Goal: Obtain resource: Download file/media

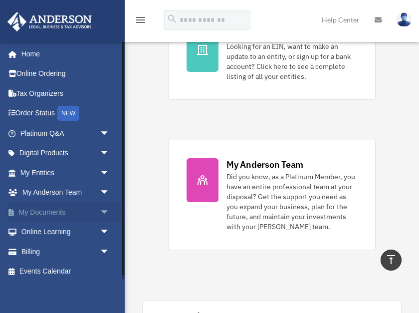
click at [105, 211] on span "arrow_drop_down" at bounding box center [110, 212] width 20 height 20
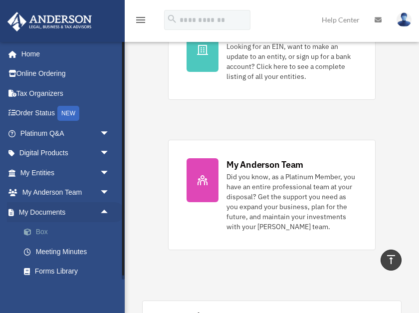
click at [40, 233] on link "Box" at bounding box center [69, 232] width 111 height 20
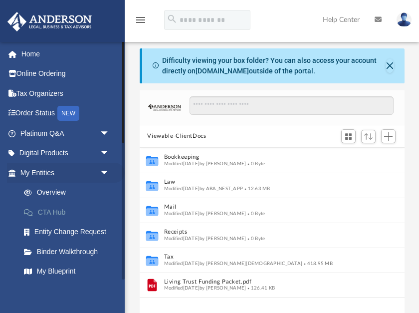
scroll to position [227, 265]
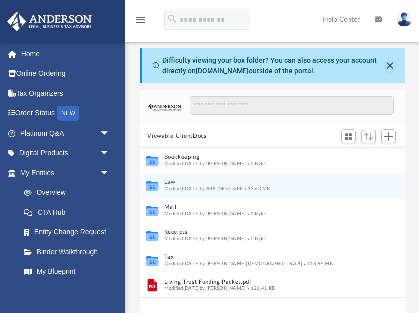
click at [153, 186] on icon "grid" at bounding box center [152, 186] width 12 height 7
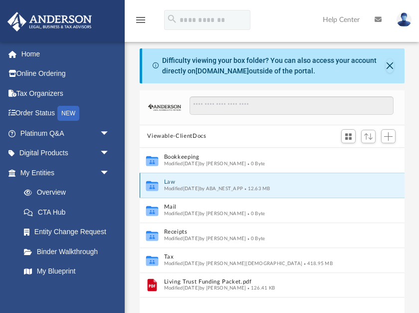
click at [153, 186] on icon "grid" at bounding box center [152, 186] width 12 height 7
click at [171, 183] on button "Law" at bounding box center [265, 182] width 203 height 6
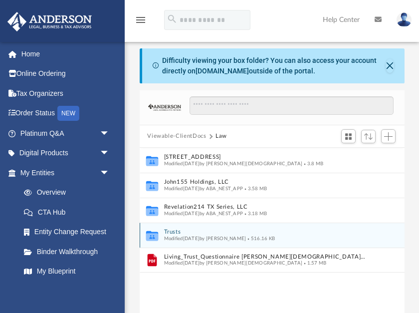
click at [153, 236] on icon "grid" at bounding box center [152, 236] width 12 height 7
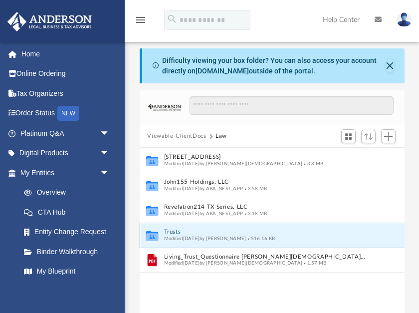
click at [173, 232] on button "Trusts" at bounding box center [265, 232] width 203 height 6
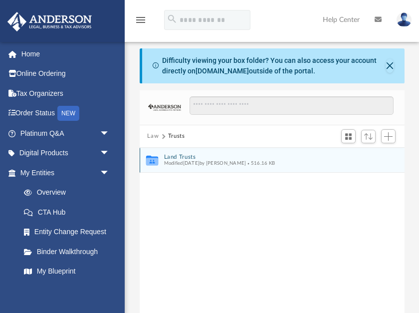
click at [190, 157] on button "Land Trusts" at bounding box center [265, 157] width 203 height 6
click at [233, 157] on button "Land Trust - Harbourtown Trust" at bounding box center [265, 157] width 203 height 6
click at [214, 157] on button "Harbourtown Trust.pdf" at bounding box center [265, 157] width 203 height 6
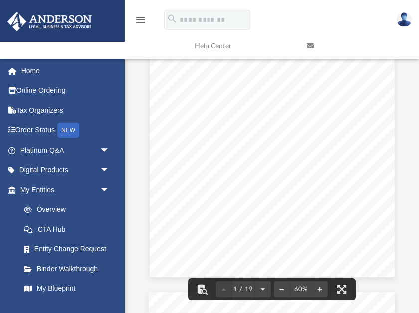
scroll to position [102, 0]
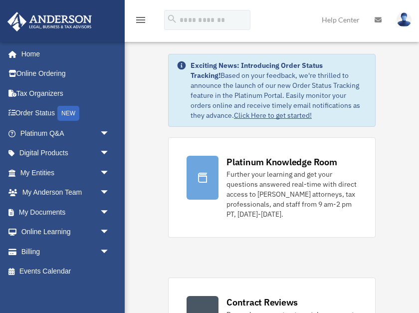
scroll to position [408, 0]
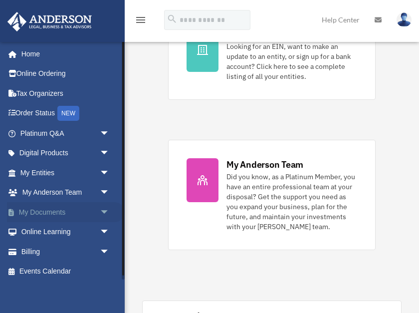
click at [102, 212] on span "arrow_drop_down" at bounding box center [110, 212] width 20 height 20
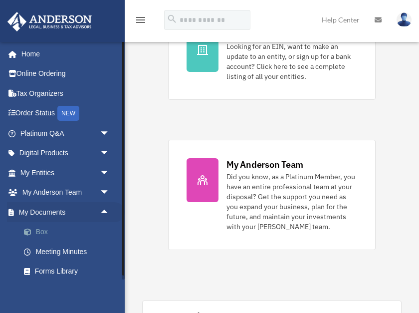
click at [43, 234] on link "Box" at bounding box center [69, 232] width 111 height 20
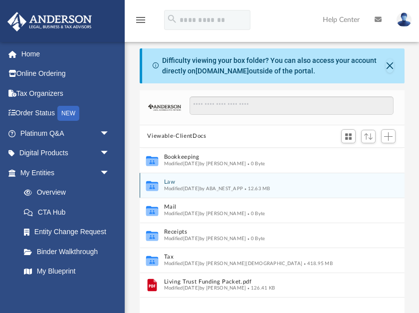
scroll to position [227, 265]
click at [170, 183] on button "Law" at bounding box center [265, 182] width 203 height 6
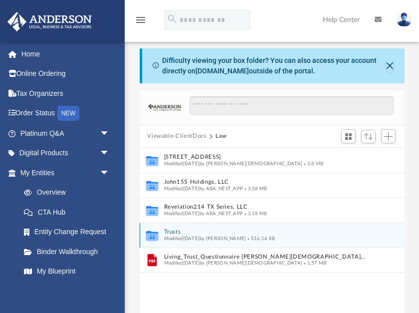
click at [172, 232] on button "Trusts" at bounding box center [265, 232] width 203 height 6
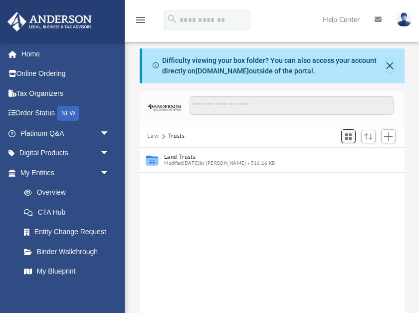
click at [350, 138] on span "Switch to Grid View" at bounding box center [348, 136] width 8 height 8
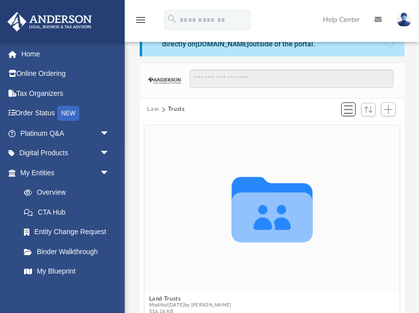
scroll to position [26, 0]
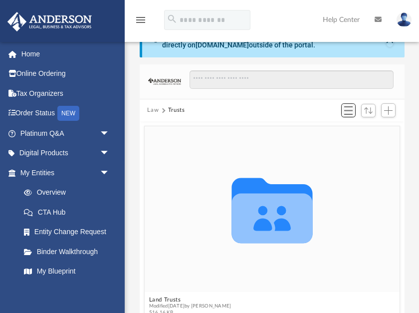
click at [350, 111] on span "Switch to List View" at bounding box center [348, 110] width 8 height 8
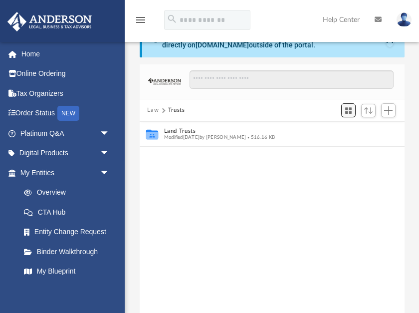
scroll to position [227, 265]
click at [388, 111] on span "Add" at bounding box center [388, 110] width 8 height 8
click at [364, 146] on li "New Folder" at bounding box center [374, 145] width 32 height 10
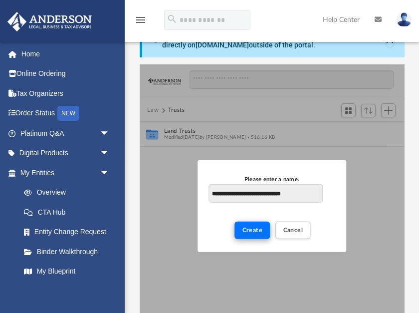
type input "**********"
click at [251, 231] on span "Create" at bounding box center [253, 230] width 20 height 6
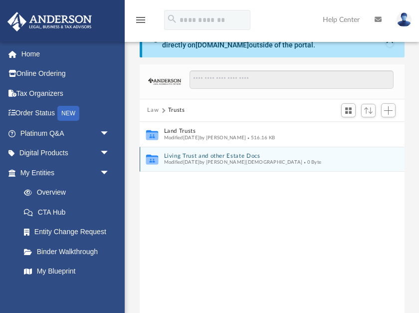
click at [187, 156] on button "Living Trust and other Estate Docs" at bounding box center [265, 156] width 203 height 6
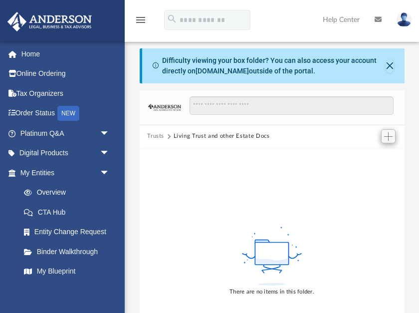
scroll to position [0, 0]
click at [389, 137] on span "Add" at bounding box center [388, 136] width 8 height 8
click at [364, 157] on li "Upload" at bounding box center [374, 156] width 32 height 10
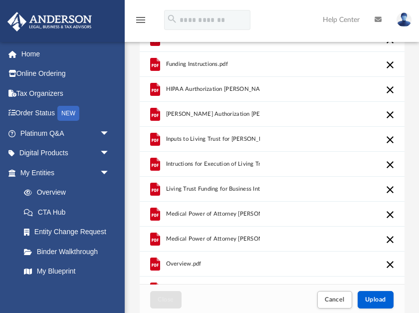
scroll to position [59, 0]
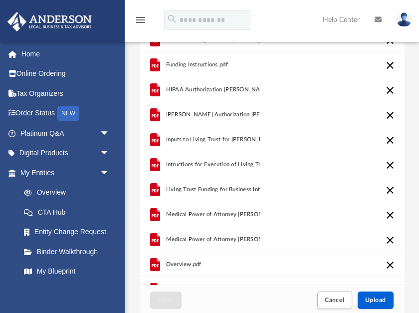
drag, startPoint x: 415, startPoint y: 220, endPoint x: 411, endPoint y: 241, distance: 21.3
click at [411, 241] on div "Difficulty viewing your box folder? You can also access your account directly o…" at bounding box center [272, 153] width 294 height 326
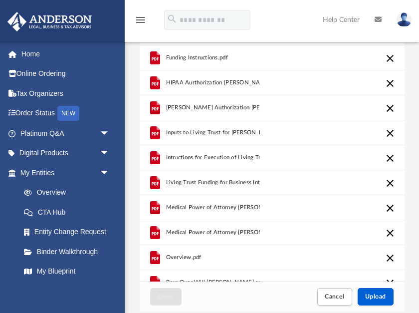
scroll to position [33, 0]
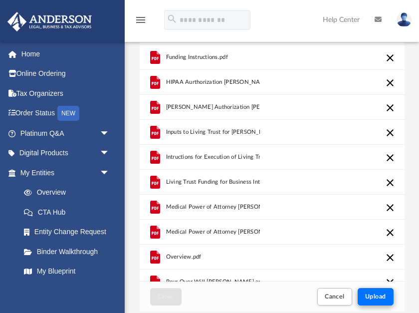
click at [372, 303] on button "Upload" at bounding box center [376, 296] width 36 height 17
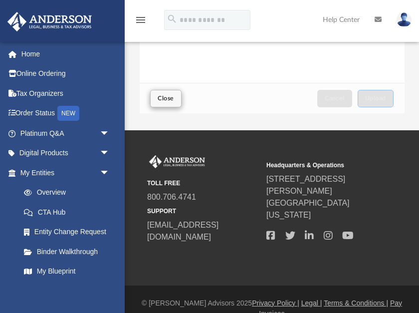
scroll to position [261, 0]
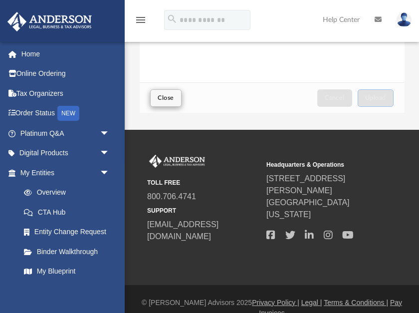
click at [165, 98] on span "Close" at bounding box center [166, 98] width 16 height 6
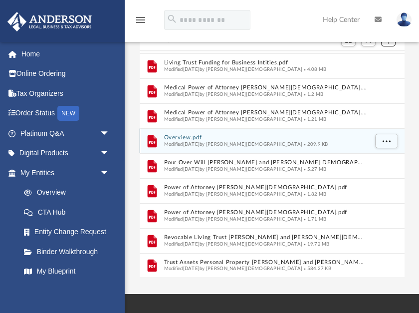
scroll to position [98, 0]
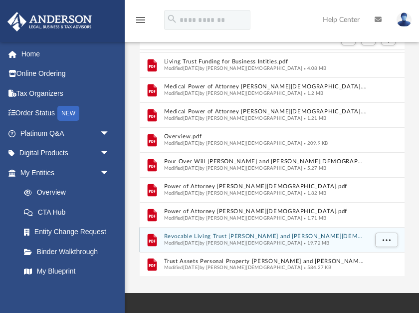
click at [189, 235] on button "Revocable Living Trust Robert and Teresa Gay.pdf" at bounding box center [265, 236] width 203 height 6
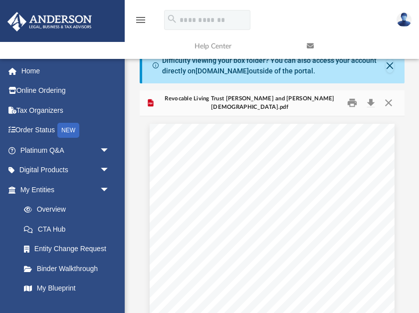
scroll to position [0, 0]
click at [389, 103] on button "Close" at bounding box center [389, 102] width 18 height 15
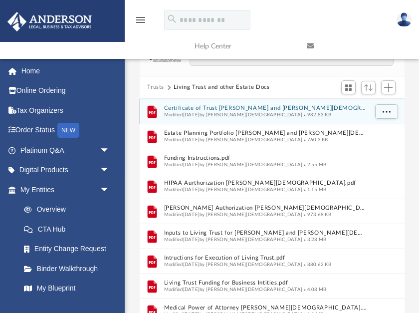
scroll to position [48, 0]
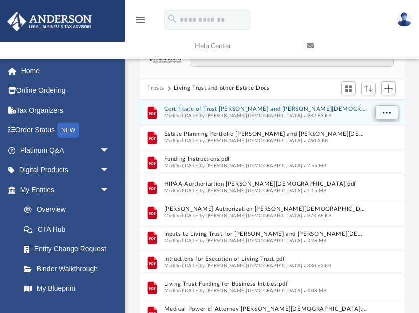
click at [387, 112] on span "More options" at bounding box center [386, 112] width 8 height 5
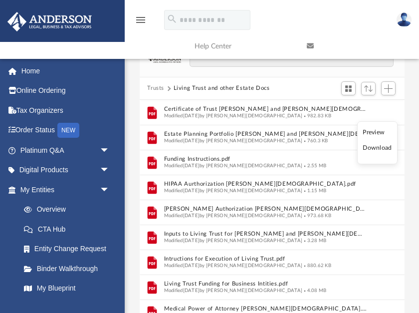
click at [372, 134] on li "Preview" at bounding box center [377, 132] width 29 height 10
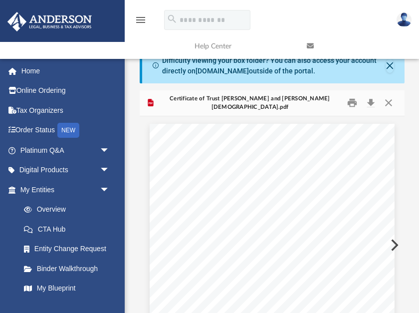
scroll to position [0, 0]
click at [389, 103] on button "Close" at bounding box center [389, 102] width 18 height 15
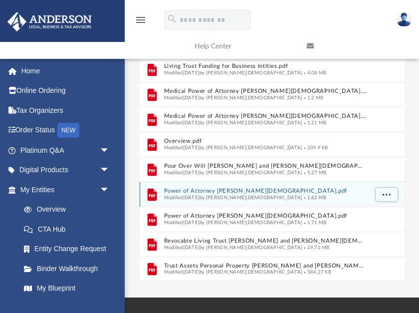
scroll to position [94, 0]
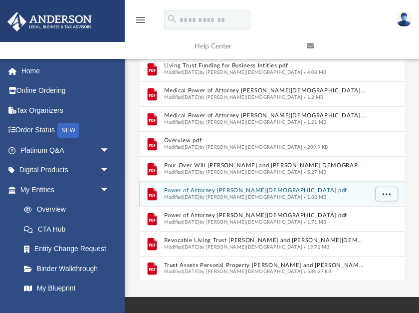
click at [154, 194] on icon "grid" at bounding box center [152, 195] width 6 height 3
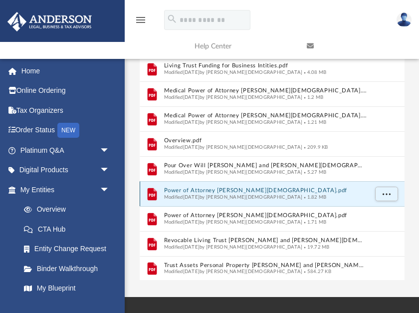
click at [154, 194] on icon "grid" at bounding box center [152, 195] width 6 height 3
click at [240, 191] on button "Power of Attorney Robert Gay.pdf" at bounding box center [265, 190] width 203 height 6
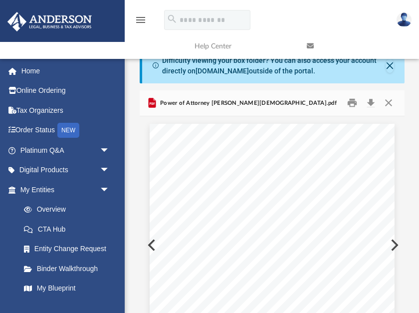
scroll to position [0, 0]
click at [388, 104] on button "Close" at bounding box center [389, 102] width 18 height 15
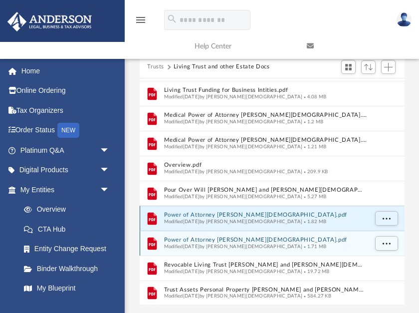
scroll to position [69, 0]
click at [223, 240] on button "Power of Attorney Teresa Gay.pdf" at bounding box center [265, 240] width 203 height 6
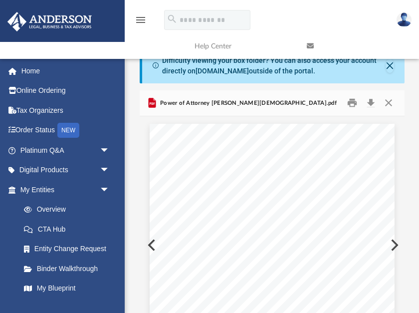
scroll to position [0, 0]
click at [390, 103] on button "Close" at bounding box center [389, 102] width 18 height 15
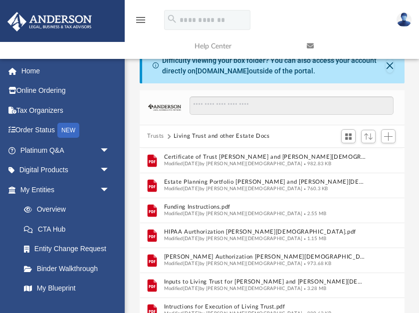
click at [313, 134] on div "Trusts Living Trust and other Estate Docs" at bounding box center [272, 136] width 265 height 22
click at [158, 137] on button "Trusts" at bounding box center [155, 136] width 17 height 9
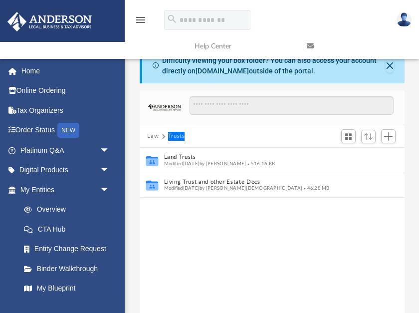
click at [232, 136] on div "Law Trusts" at bounding box center [272, 136] width 265 height 22
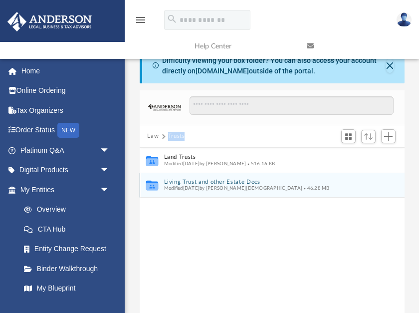
click at [218, 184] on button "Living Trust and other Estate Docs" at bounding box center [265, 182] width 203 height 6
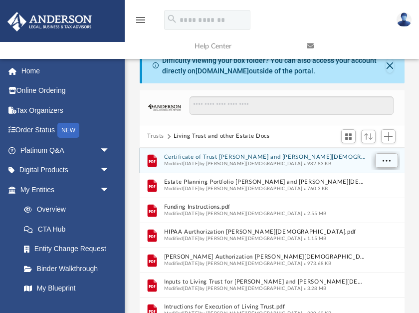
click at [387, 161] on span "More options" at bounding box center [386, 160] width 8 height 5
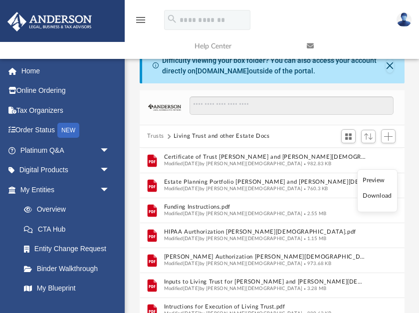
click at [199, 137] on button "Living Trust and other Estate Docs" at bounding box center [222, 136] width 96 height 9
click at [159, 136] on button "Trusts" at bounding box center [155, 136] width 17 height 9
